Goal: Find specific page/section: Find specific page/section

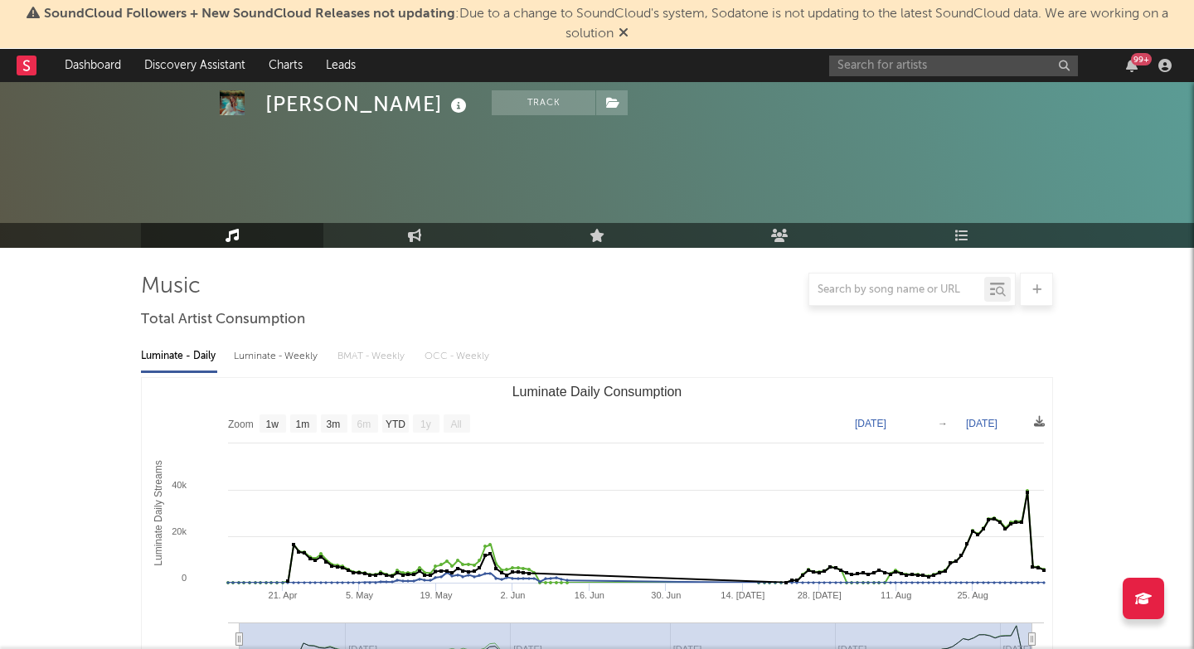
select select "1w"
click at [938, 66] on input "text" at bounding box center [953, 66] width 249 height 21
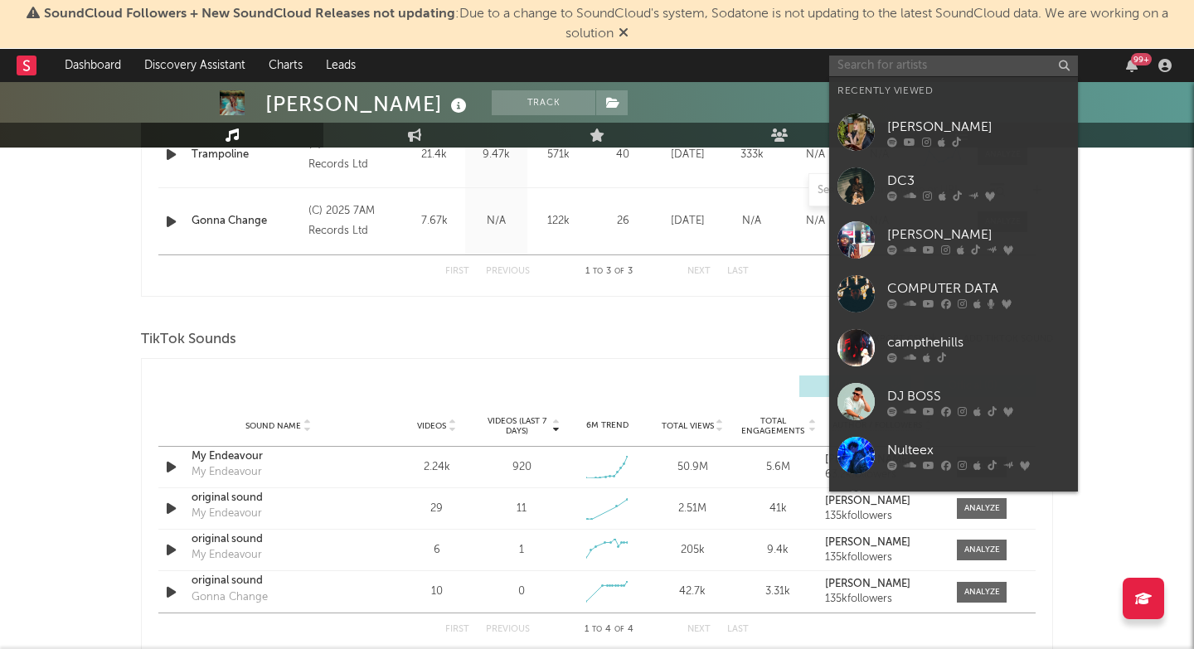
scroll to position [1610, 0]
paste input "[URL][DOMAIN_NAME]"
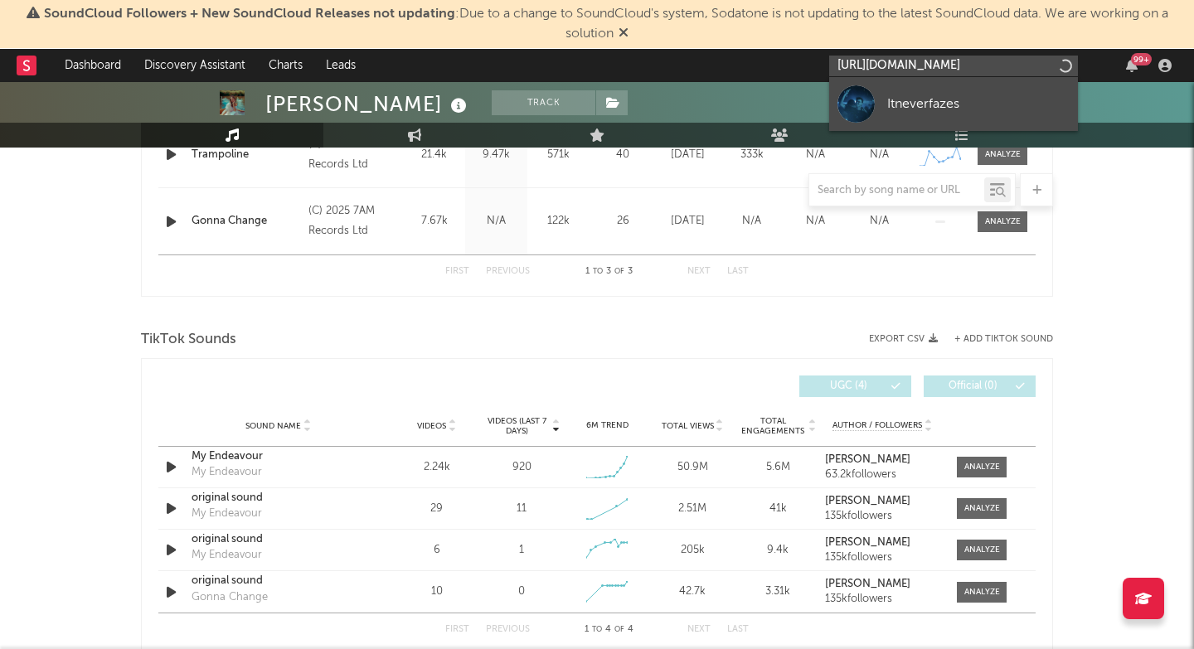
type input "[URL][DOMAIN_NAME]"
click at [938, 90] on link "Itneverfazes" at bounding box center [953, 104] width 249 height 54
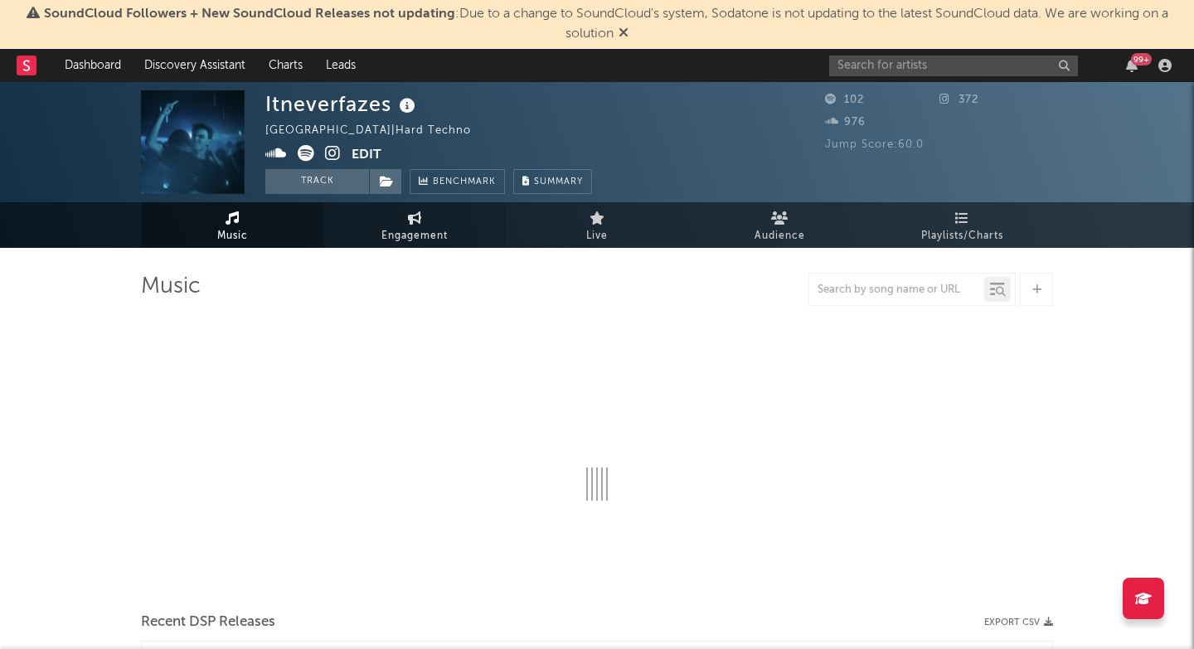
select select "1w"
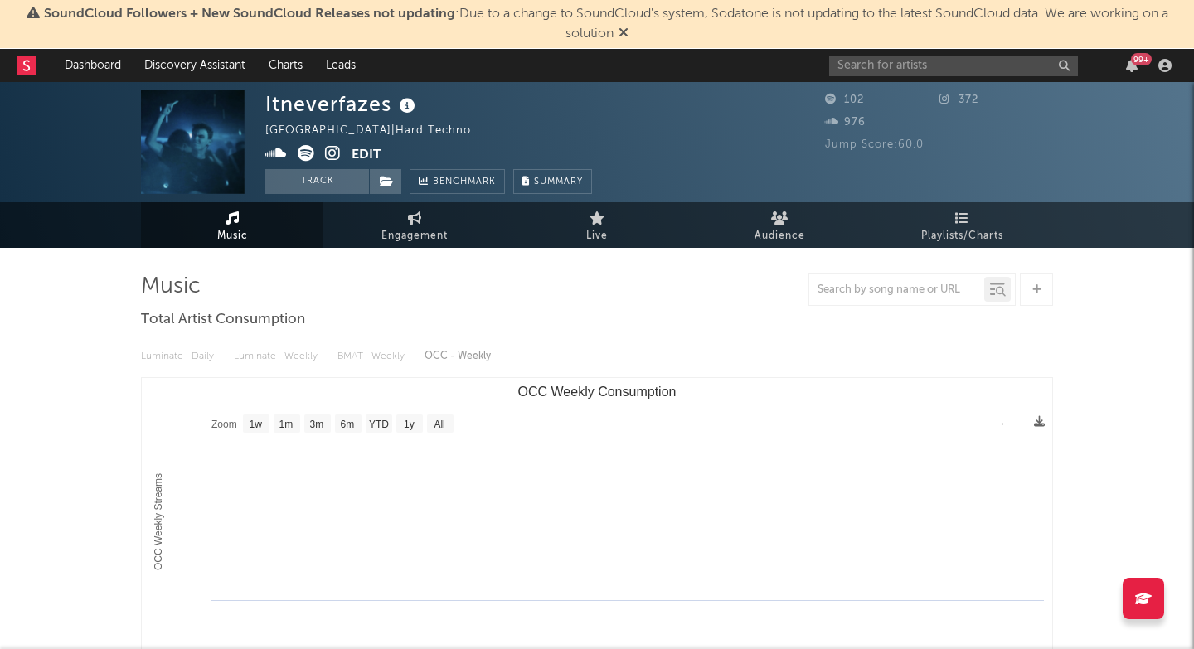
click at [333, 153] on icon at bounding box center [333, 153] width 16 height 17
